Goal: Ask a question

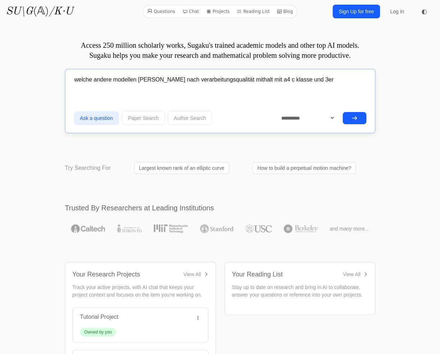
type input "welche andere modellen könen nach verarbeitungsqualität mithalt mit a4 c klasse…"
click at [359, 117] on button "submit" at bounding box center [355, 118] width 24 height 12
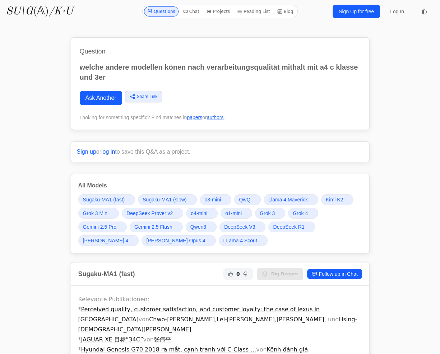
click at [299, 212] on span "Grok 4" at bounding box center [300, 213] width 15 height 7
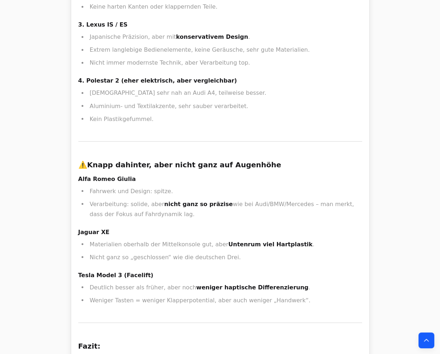
scroll to position [3251, 0]
